Goal: Information Seeking & Learning: Learn about a topic

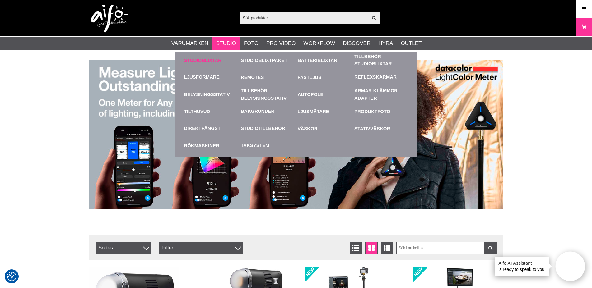
click at [220, 61] on link "Studioblixtar" at bounding box center [211, 60] width 54 height 17
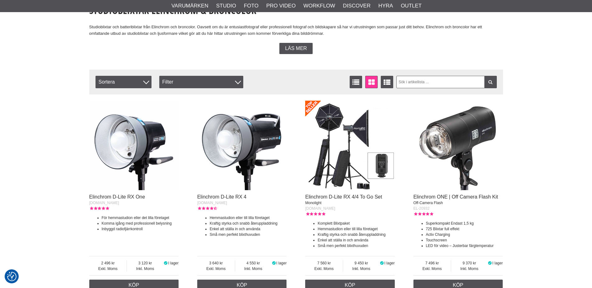
checkbox input "true"
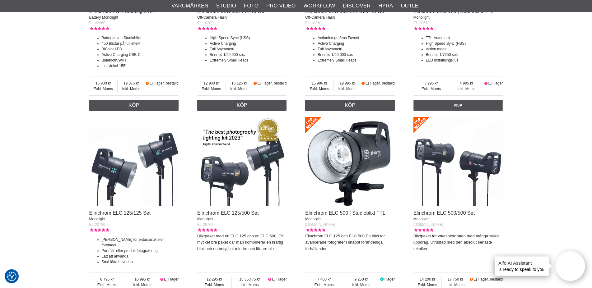
scroll to position [761, 0]
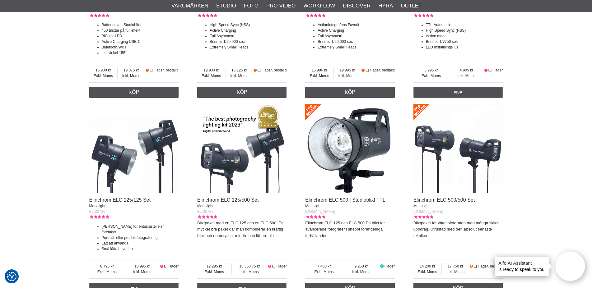
click at [150, 147] on img at bounding box center [134, 149] width 90 height 90
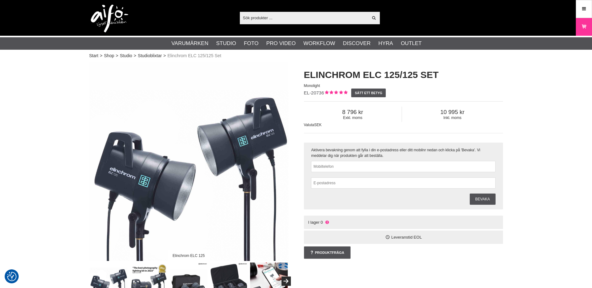
checkbox input "true"
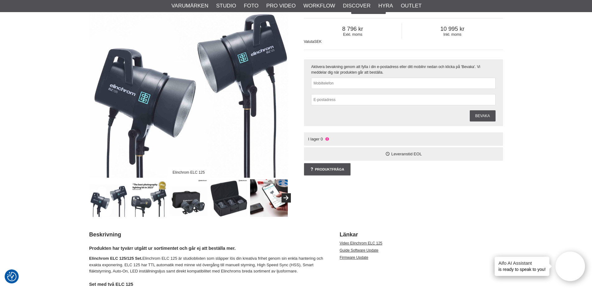
scroll to position [95, 0]
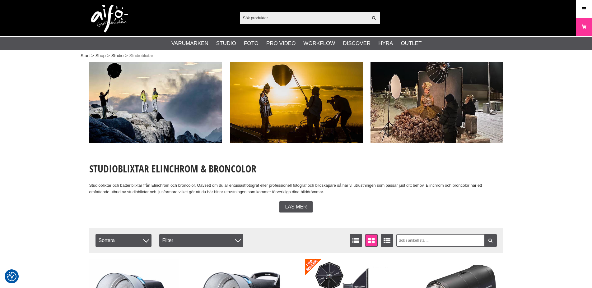
checkbox input "true"
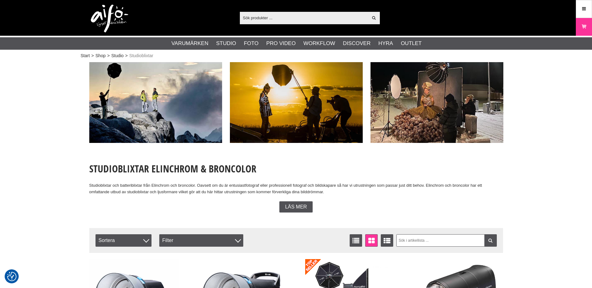
checkbox input "true"
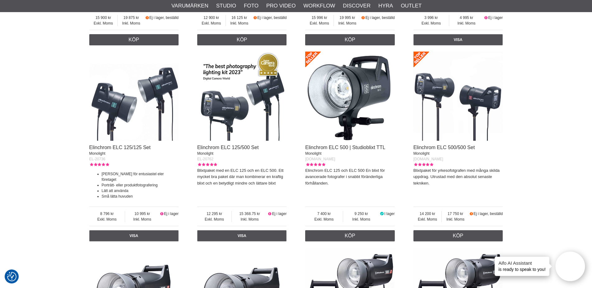
scroll to position [825, 0]
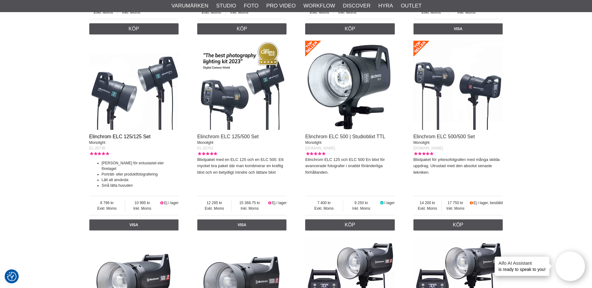
click at [132, 139] on link "Elinchrom ELC 125/125 Set" at bounding box center [119, 136] width 61 height 5
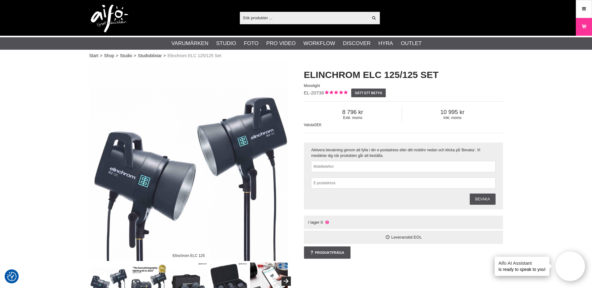
click at [326, 222] on icon at bounding box center [326, 222] width 5 height 5
click at [318, 223] on span "I lager" at bounding box center [314, 222] width 12 height 5
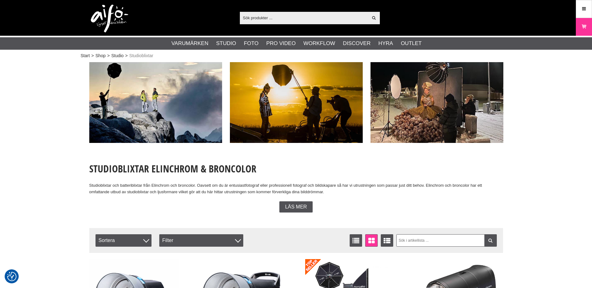
checkbox input "true"
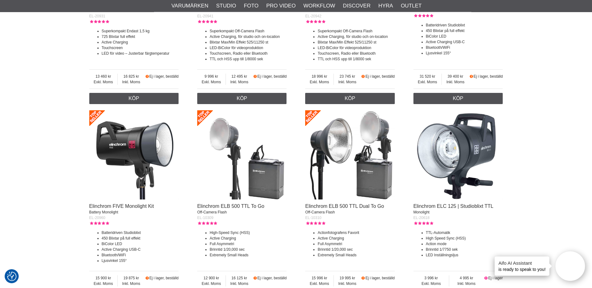
scroll to position [571, 0]
